Goal: Task Accomplishment & Management: Use online tool/utility

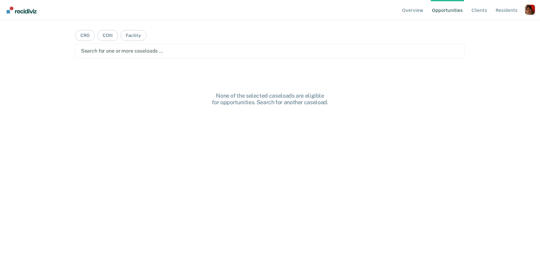
click at [529, 7] on div "Profile dropdown button" at bounding box center [530, 10] width 10 height 10
click at [493, 27] on link "Profile" at bounding box center [505, 29] width 40 height 5
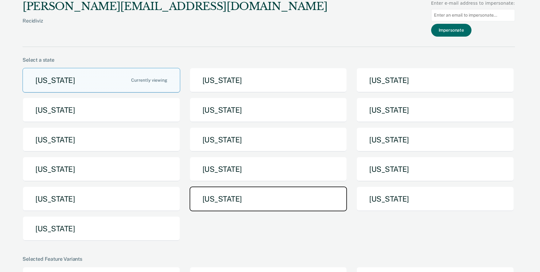
click at [261, 206] on button "[US_STATE]" at bounding box center [269, 199] width 158 height 25
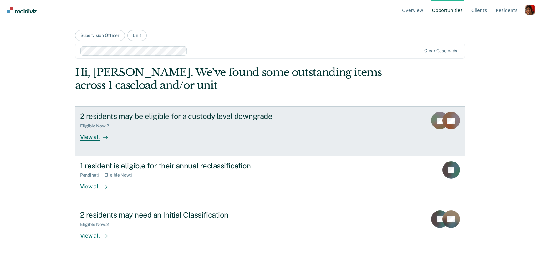
click at [83, 138] on div "View all" at bounding box center [97, 135] width 35 height 12
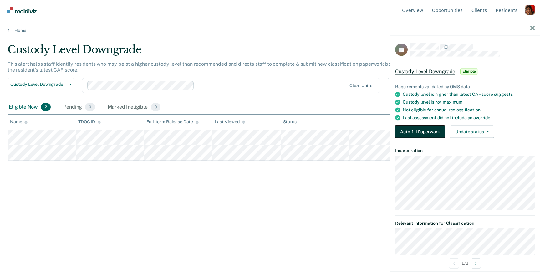
click at [411, 132] on button "Auto-fill Paperwork" at bounding box center [420, 132] width 50 height 13
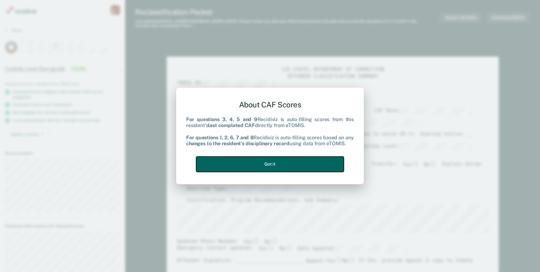
click at [309, 166] on button "Got it" at bounding box center [270, 164] width 148 height 15
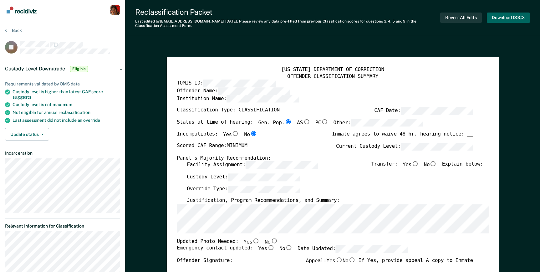
click at [505, 15] on button "Download DOCX" at bounding box center [508, 18] width 43 height 10
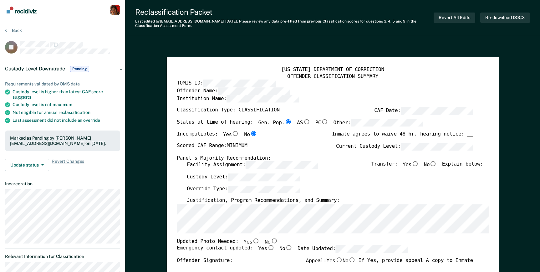
click at [16, 29] on button "Back" at bounding box center [13, 31] width 17 height 6
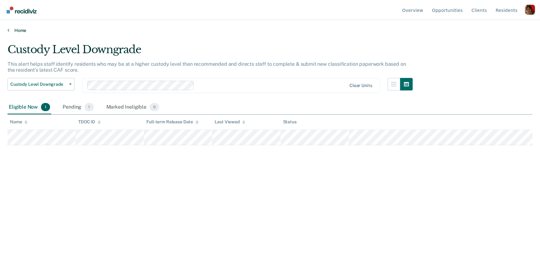
click at [15, 30] on link "Home" at bounding box center [270, 31] width 525 height 6
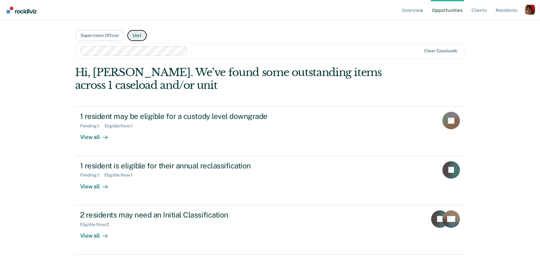
click at [143, 33] on button "Unit" at bounding box center [136, 35] width 19 height 11
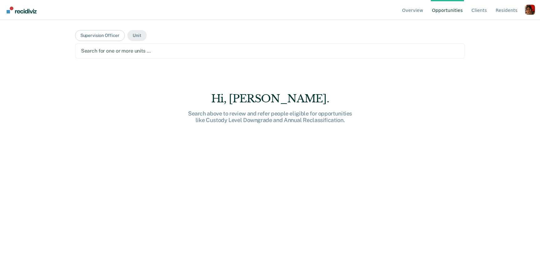
click at [134, 47] on div "Search for one or more units …" at bounding box center [270, 51] width 380 height 8
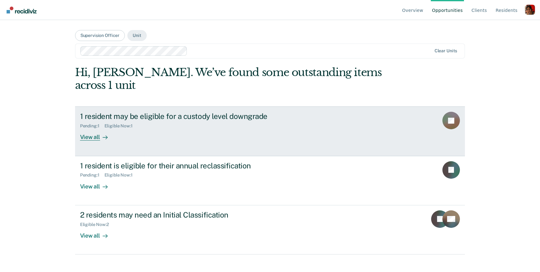
click at [114, 132] on link "1 resident may be eligible for a custody level downgrade Pending : 1 Eligible N…" at bounding box center [270, 130] width 390 height 49
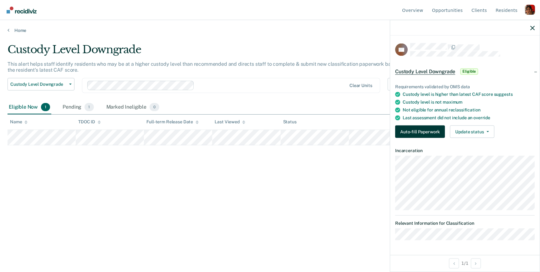
click at [416, 126] on button "Auto-fill Paperwork" at bounding box center [420, 132] width 50 height 13
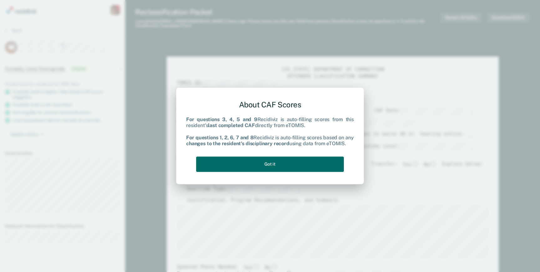
type textarea "x"
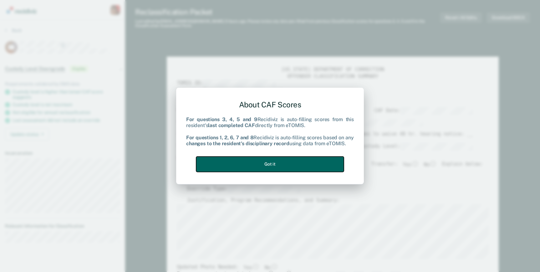
click at [322, 166] on button "Got it" at bounding box center [270, 164] width 148 height 15
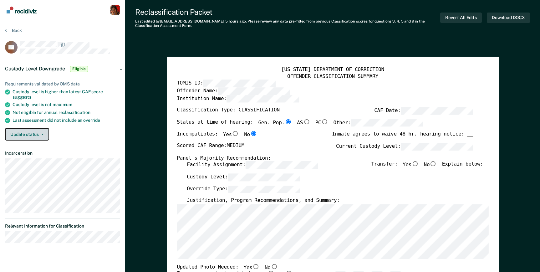
click at [39, 134] on span "button" at bounding box center [41, 134] width 5 height 1
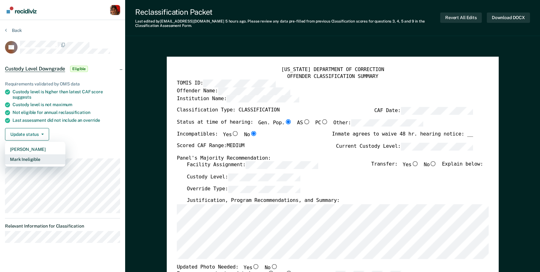
click at [37, 157] on button "Mark Ineligible" at bounding box center [35, 159] width 60 height 10
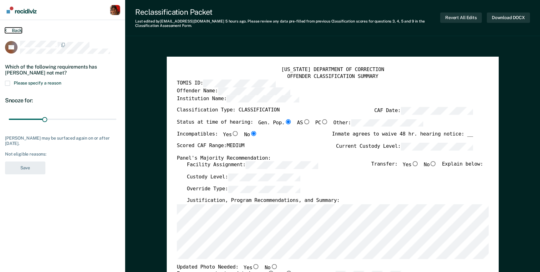
click at [14, 32] on button "Back" at bounding box center [13, 31] width 17 height 6
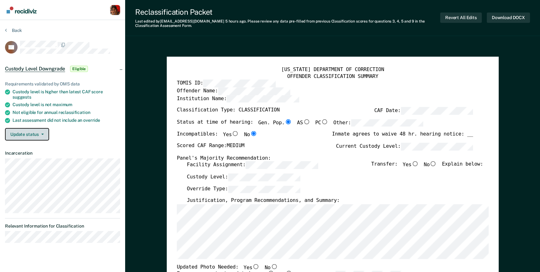
click at [25, 132] on button "Update status" at bounding box center [27, 134] width 44 height 13
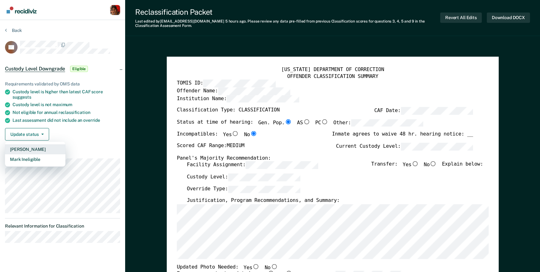
click at [27, 151] on button "[PERSON_NAME]" at bounding box center [35, 149] width 60 height 10
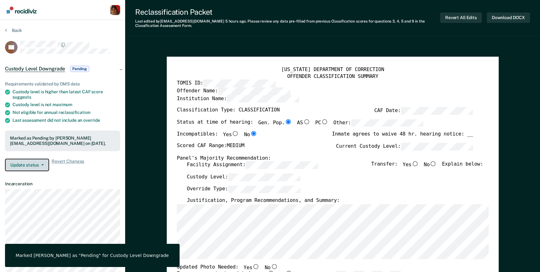
click at [43, 163] on button "Update status" at bounding box center [27, 165] width 44 height 13
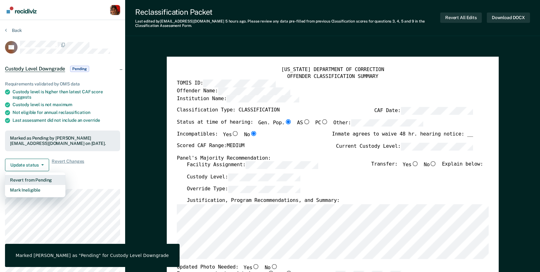
click at [35, 179] on button "Revert from Pending" at bounding box center [35, 180] width 60 height 10
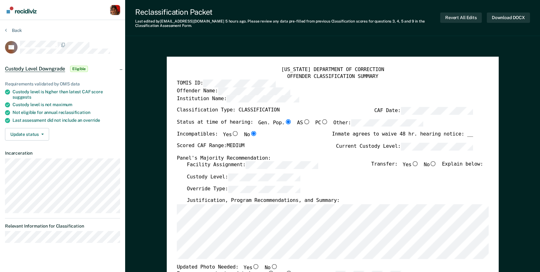
click at [16, 33] on div "Back" at bounding box center [62, 34] width 115 height 13
click at [16, 31] on button "Back" at bounding box center [13, 31] width 17 height 6
